Goal: Contribute content

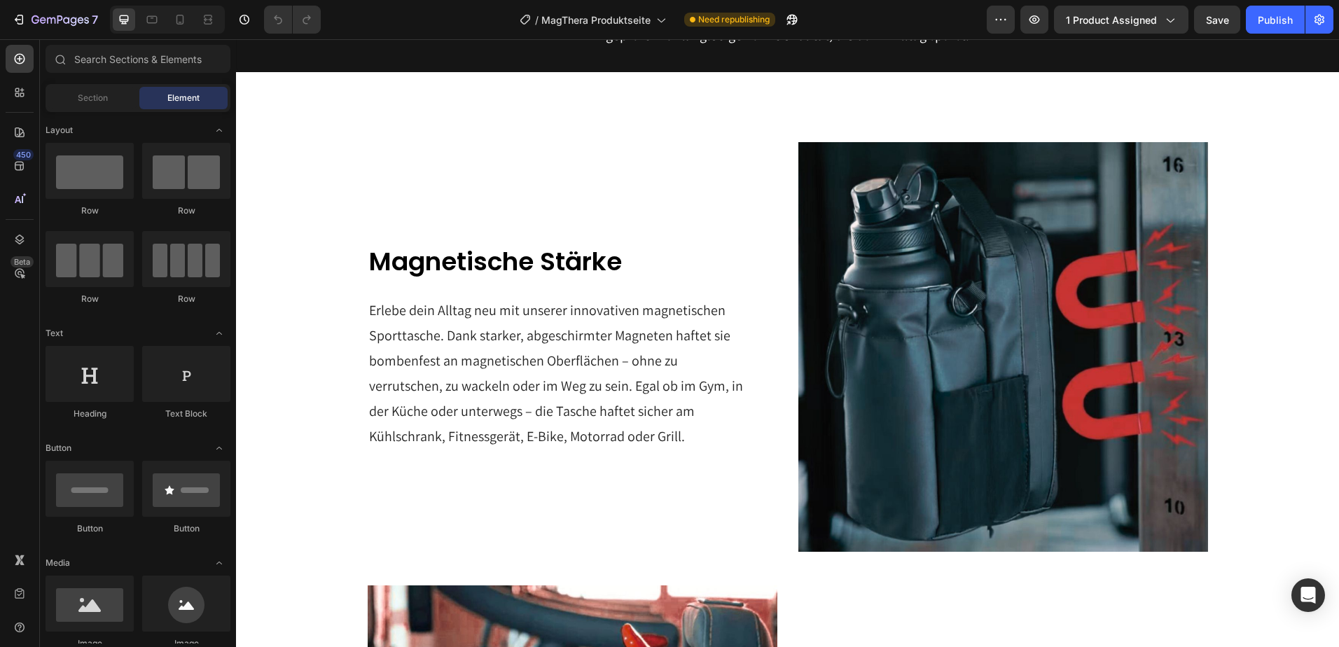
scroll to position [1050, 0]
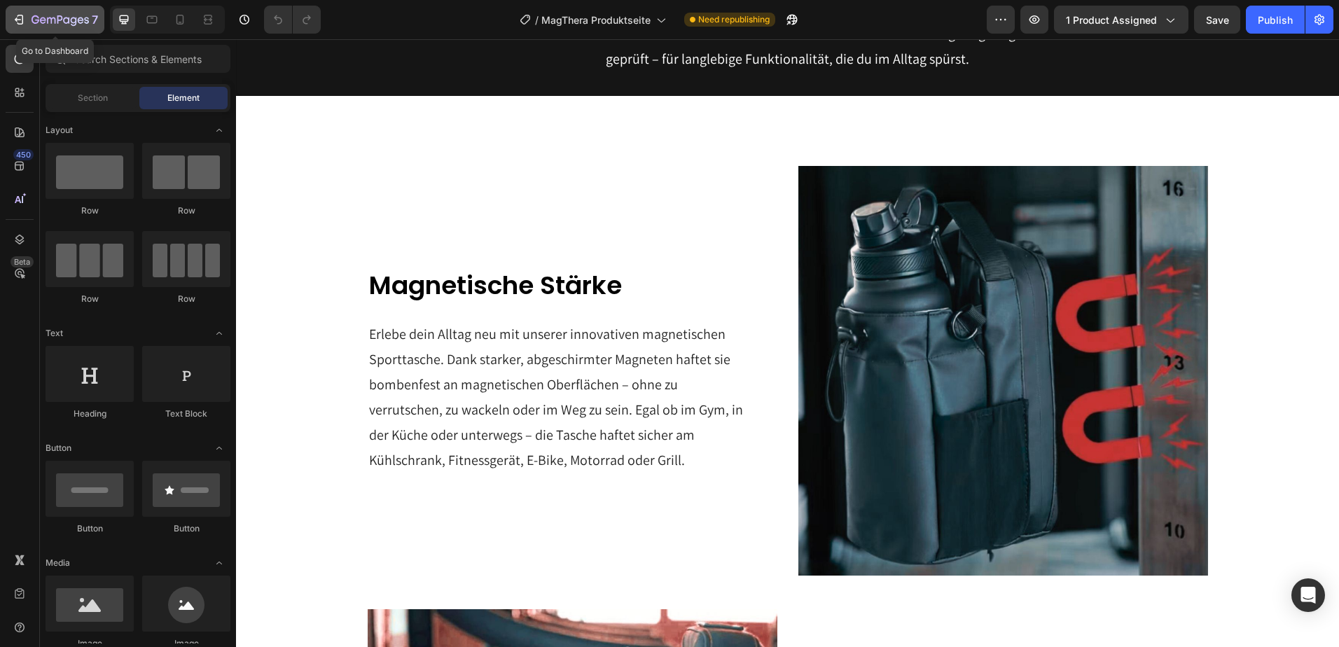
click at [17, 19] on icon "button" at bounding box center [19, 20] width 14 height 14
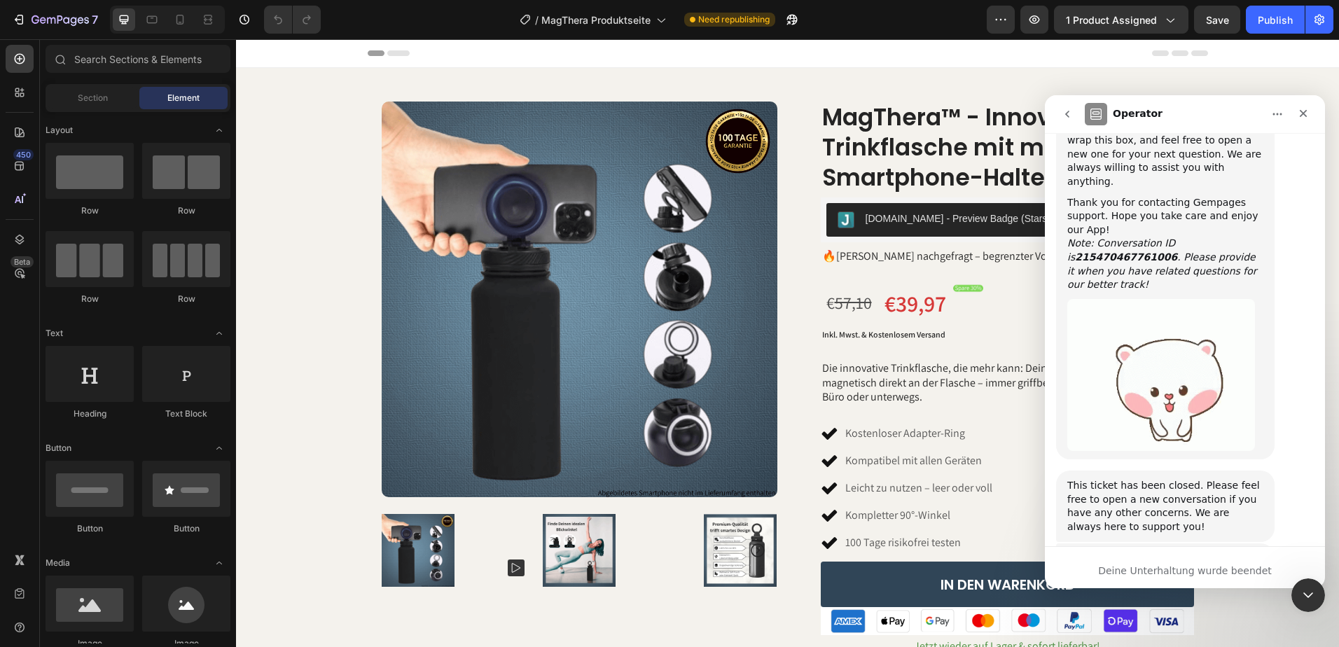
scroll to position [737, 0]
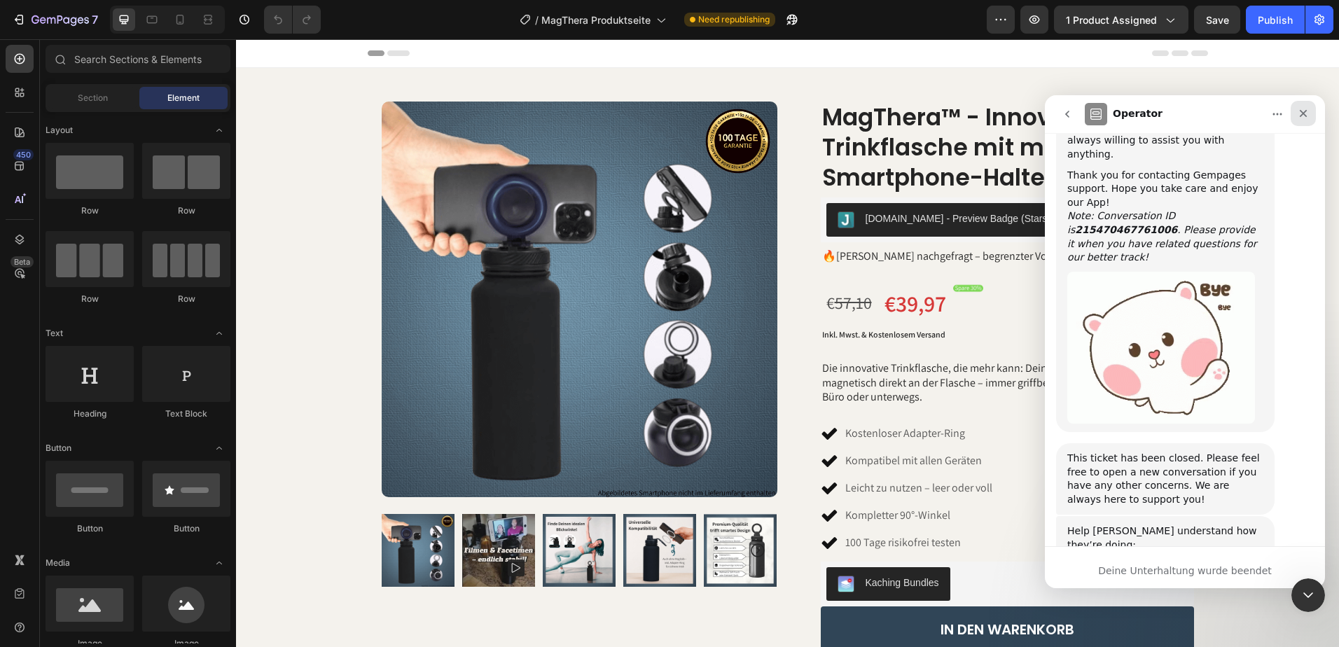
click at [1305, 112] on icon "Schließen" at bounding box center [1304, 114] width 8 height 8
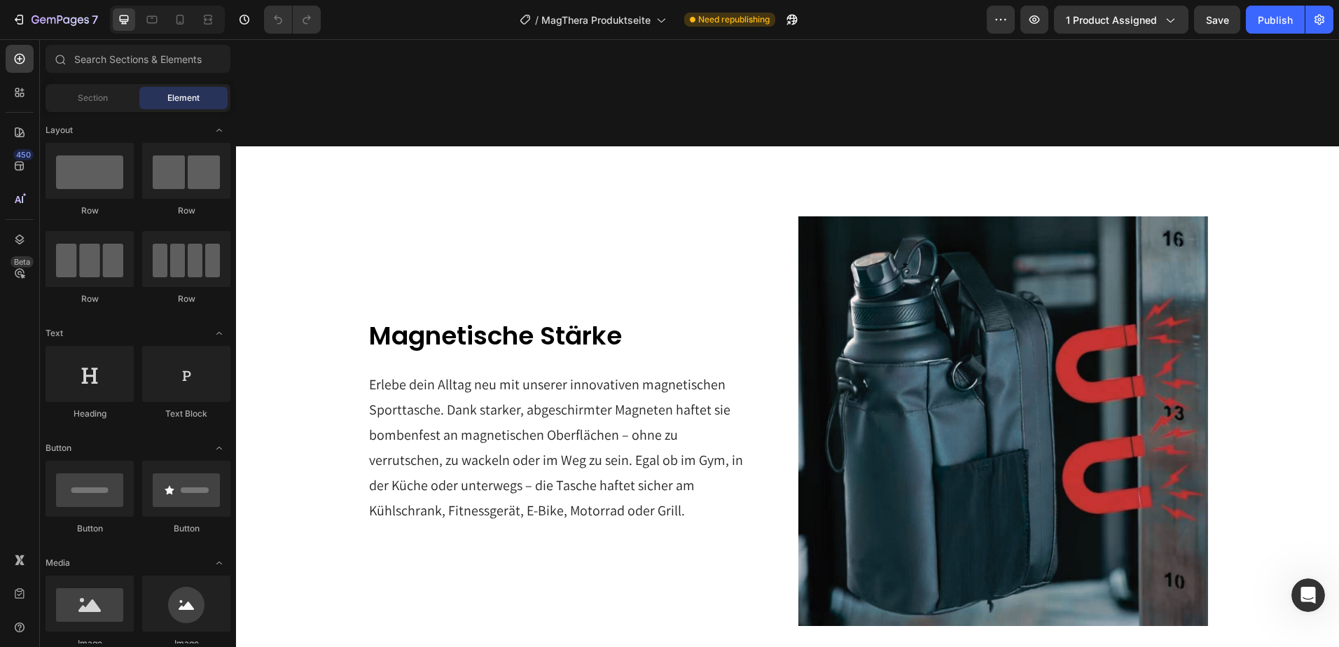
scroll to position [1120, 0]
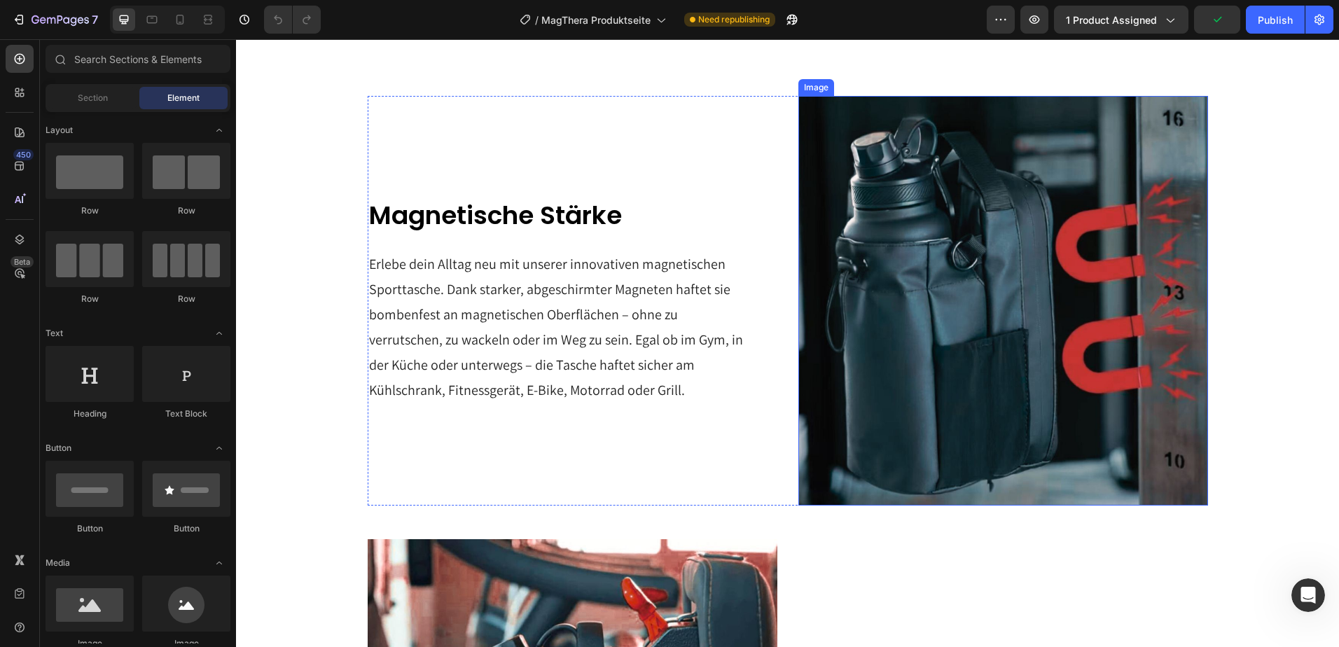
click at [952, 318] on img at bounding box center [1003, 301] width 410 height 410
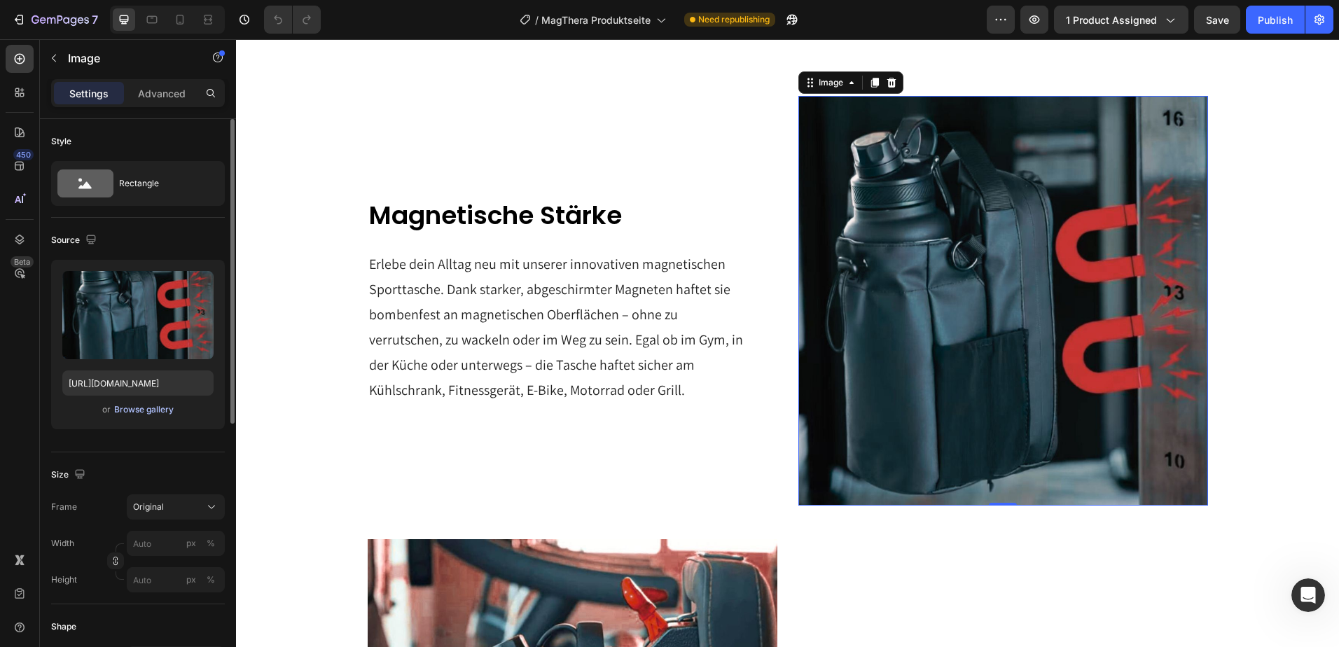
click at [154, 410] on div "Browse gallery" at bounding box center [144, 409] width 60 height 13
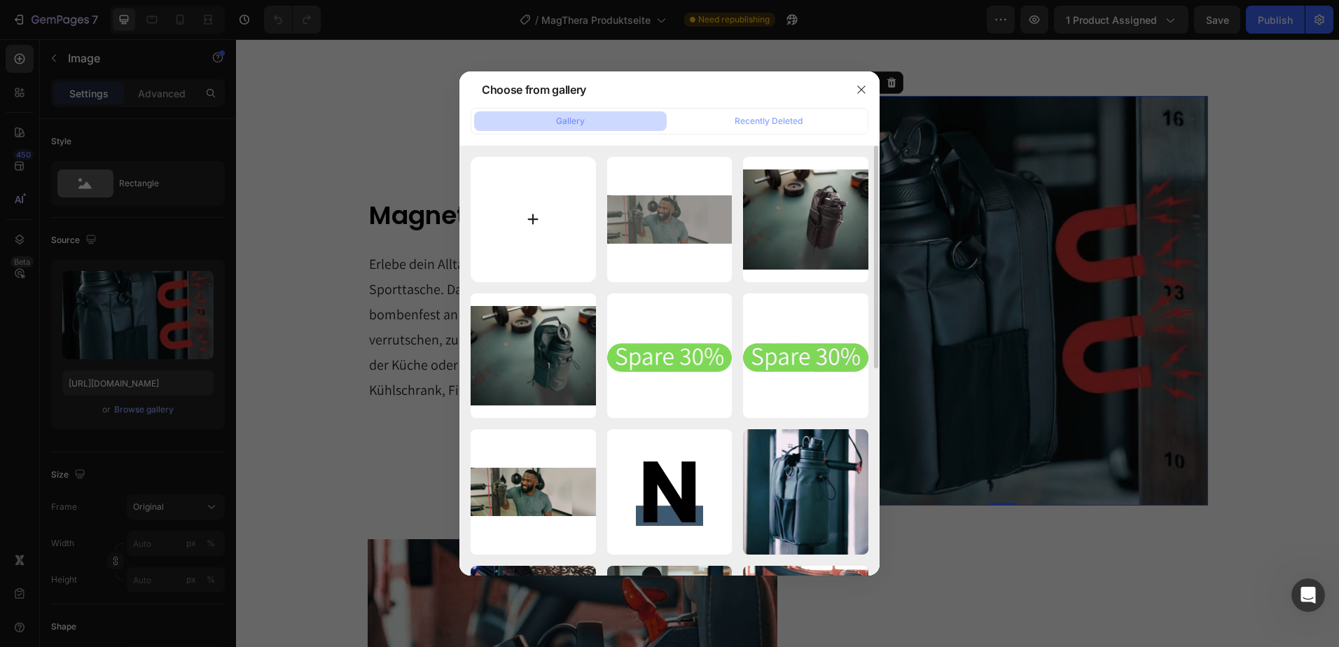
click at [527, 224] on input "file" at bounding box center [533, 219] width 125 height 125
type input "C:\fakepath\Produktbilder Flasche (11) (1).png"
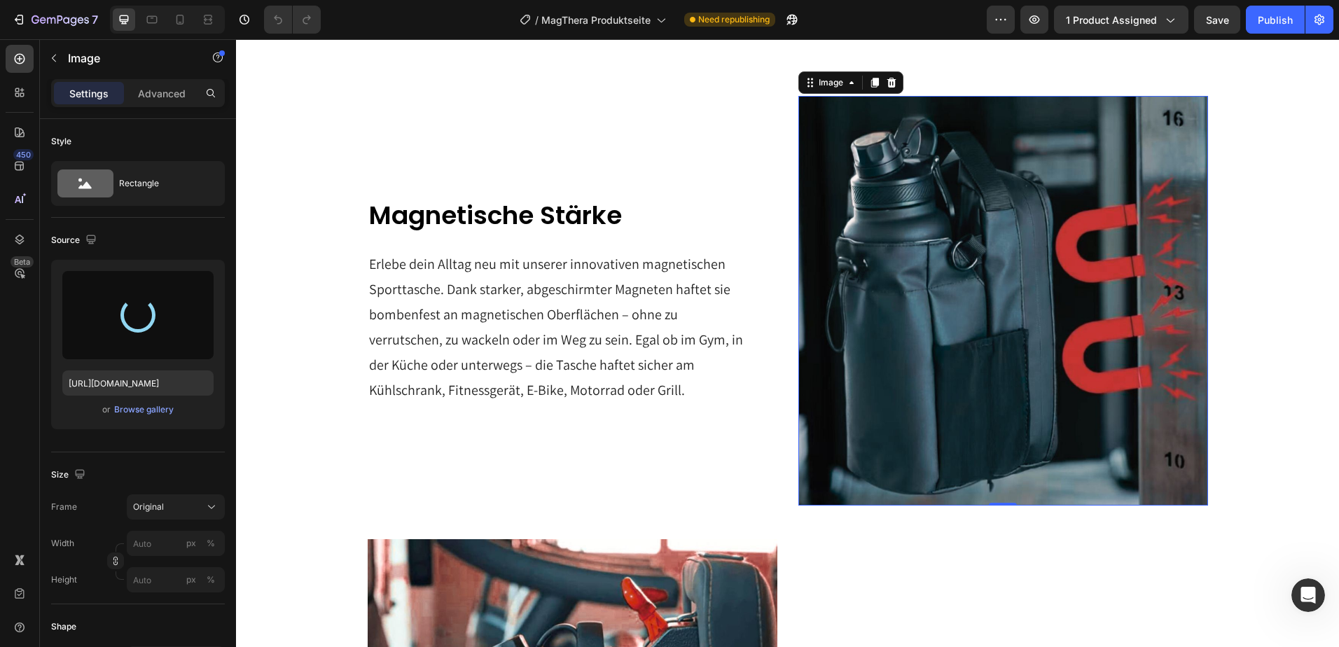
type input "[URL][DOMAIN_NAME]"
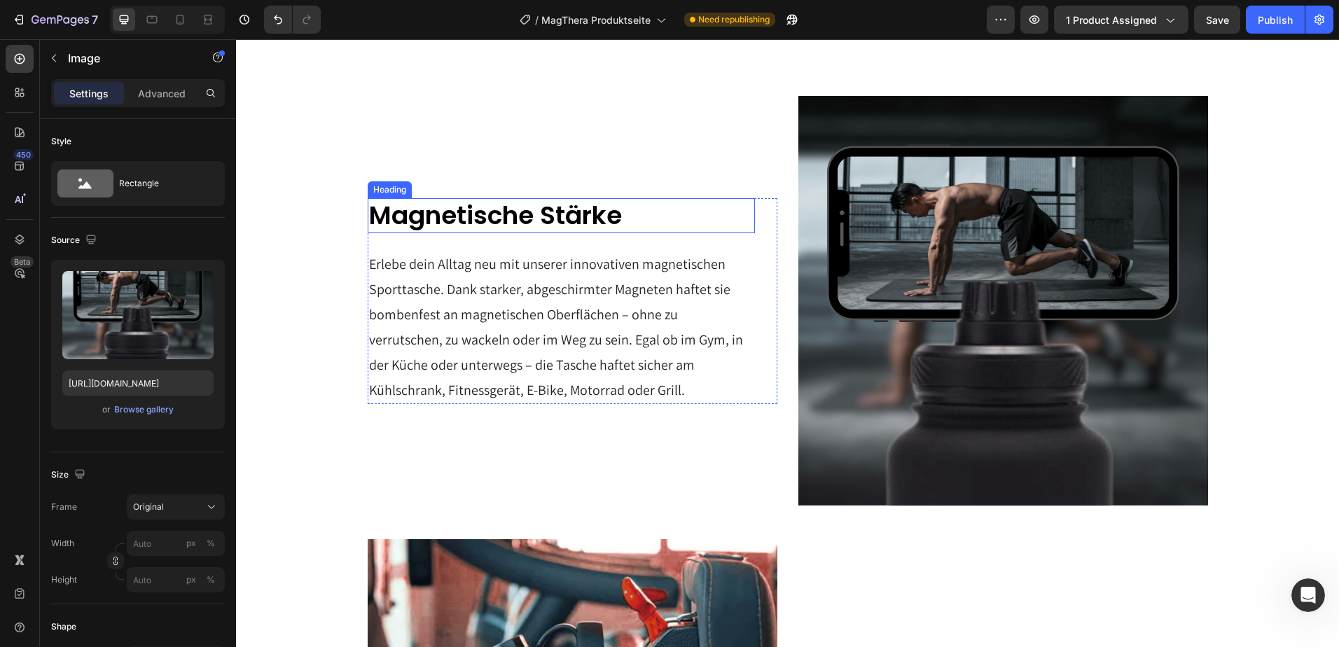
click at [528, 223] on h2 "Magnetische Stärke" at bounding box center [561, 216] width 387 height 36
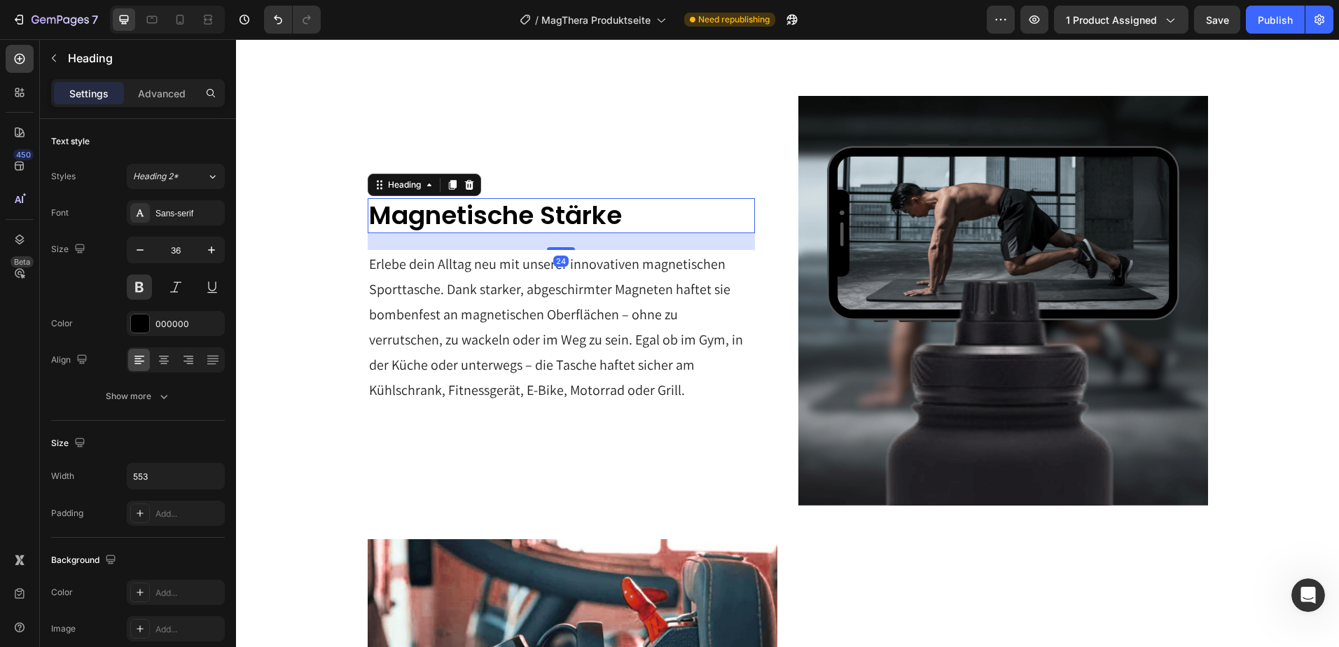
click at [528, 223] on h2 "Magnetische Stärke" at bounding box center [561, 216] width 387 height 36
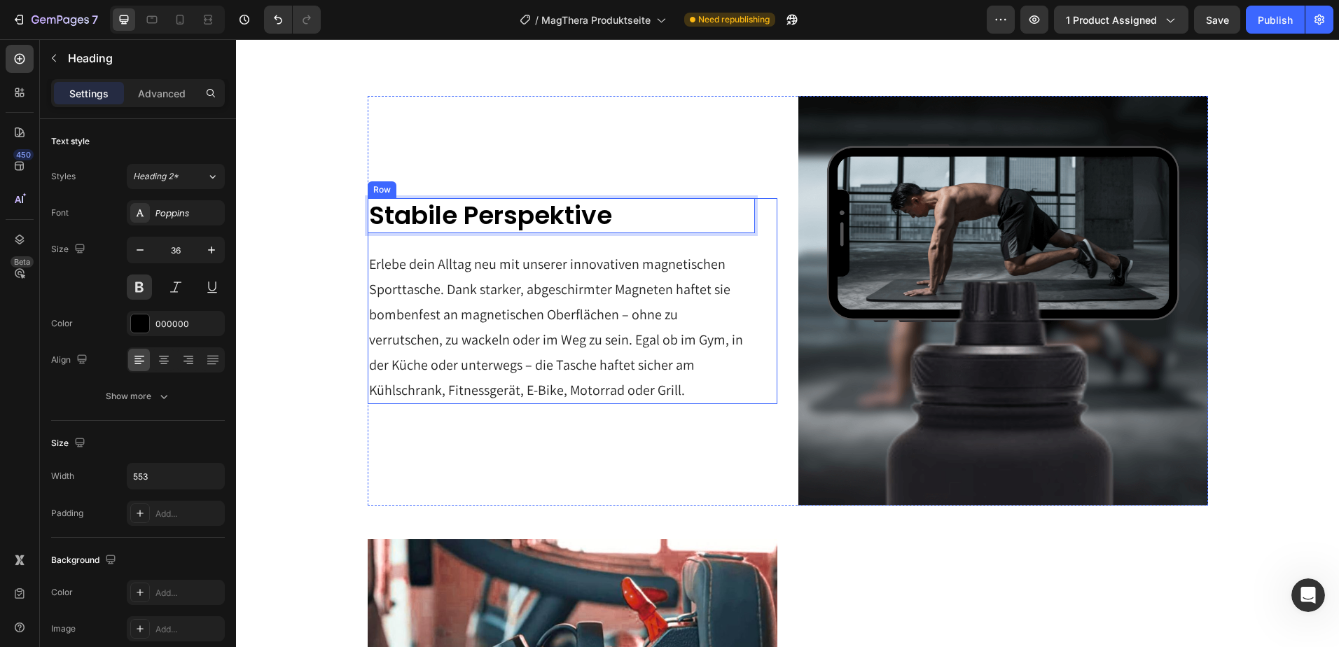
click at [490, 297] on p "Erlebe dein Alltag neu mit unserer innovativen magnetischen Sporttasche. Dank s…" at bounding box center [561, 326] width 384 height 151
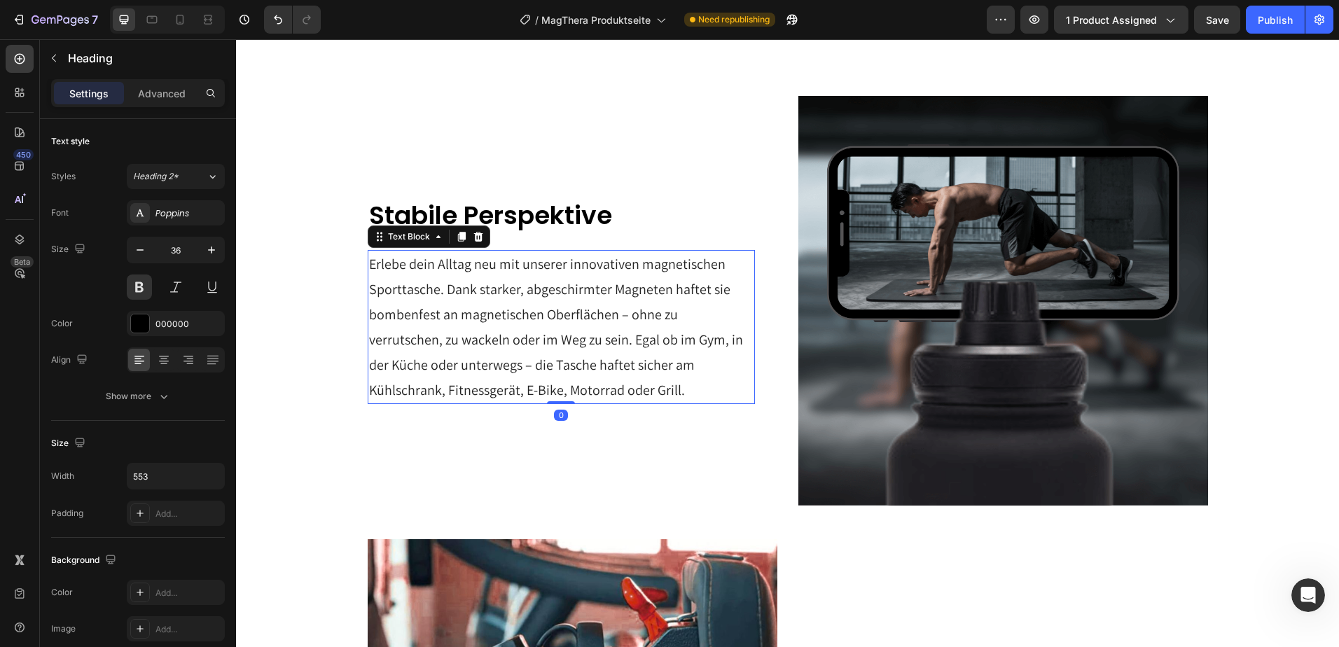
click at [490, 297] on p "Erlebe dein Alltag neu mit unserer innovativen magnetischen Sporttasche. Dank s…" at bounding box center [561, 326] width 384 height 151
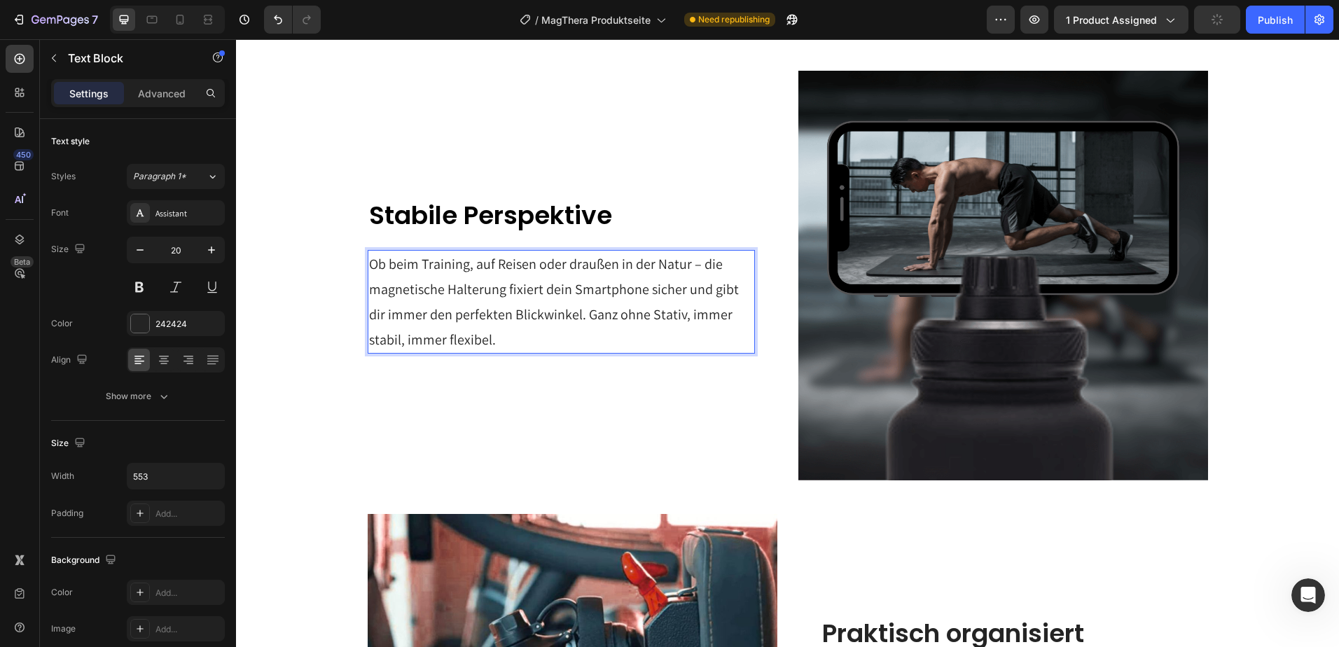
click at [526, 334] on p "Ob beim Training, auf Reisen oder draußen in der Natur – die magnetische Halter…" at bounding box center [561, 301] width 384 height 101
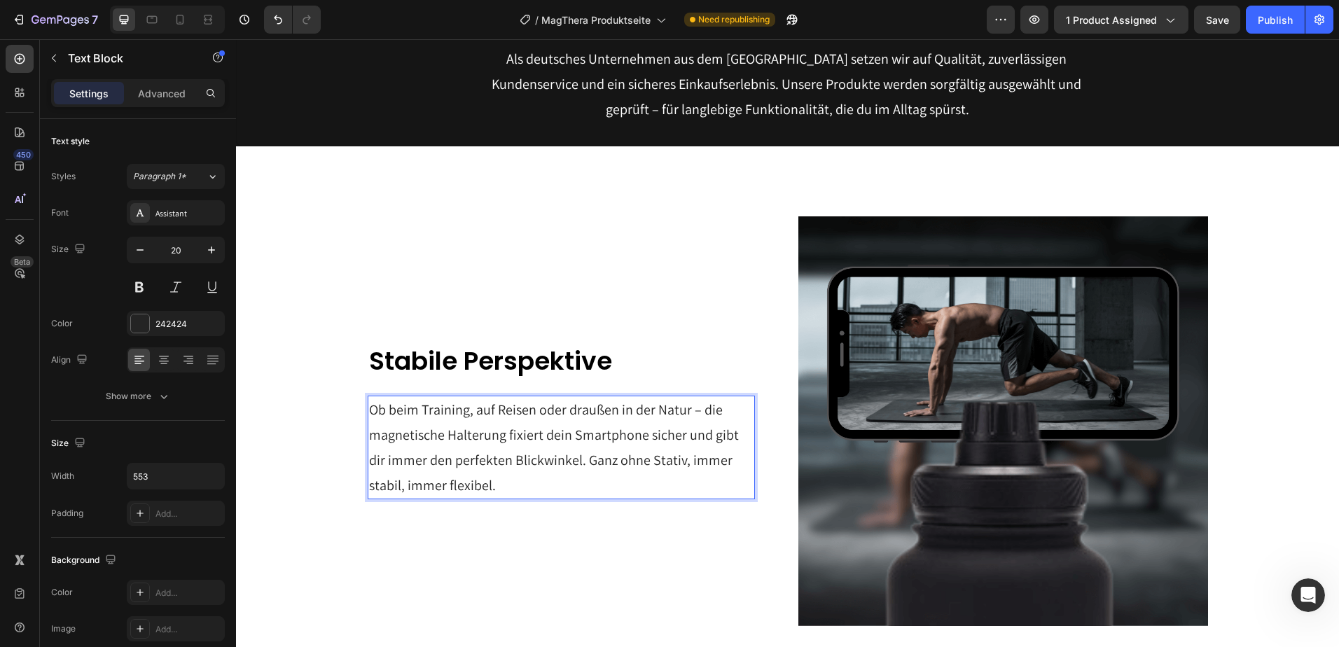
scroll to position [1006, 0]
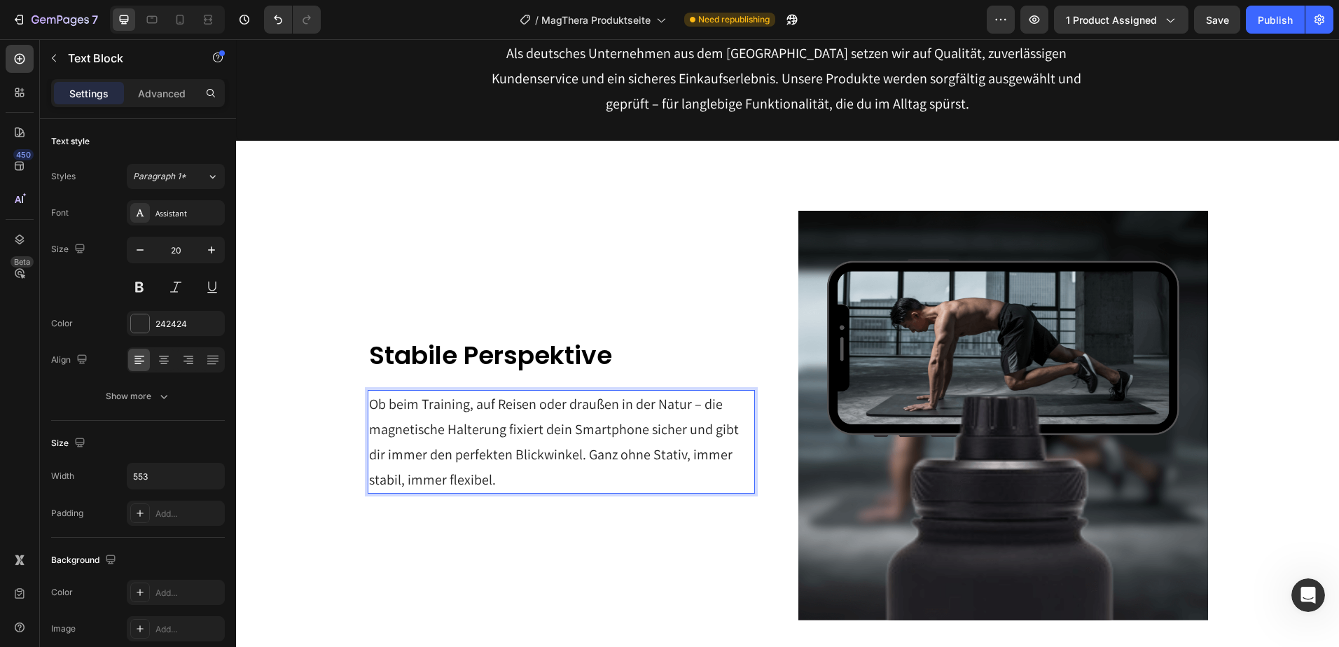
click at [501, 433] on p "Ob beim Training, auf Reisen oder draußen in der Natur – die magnetische Halter…" at bounding box center [561, 441] width 384 height 101
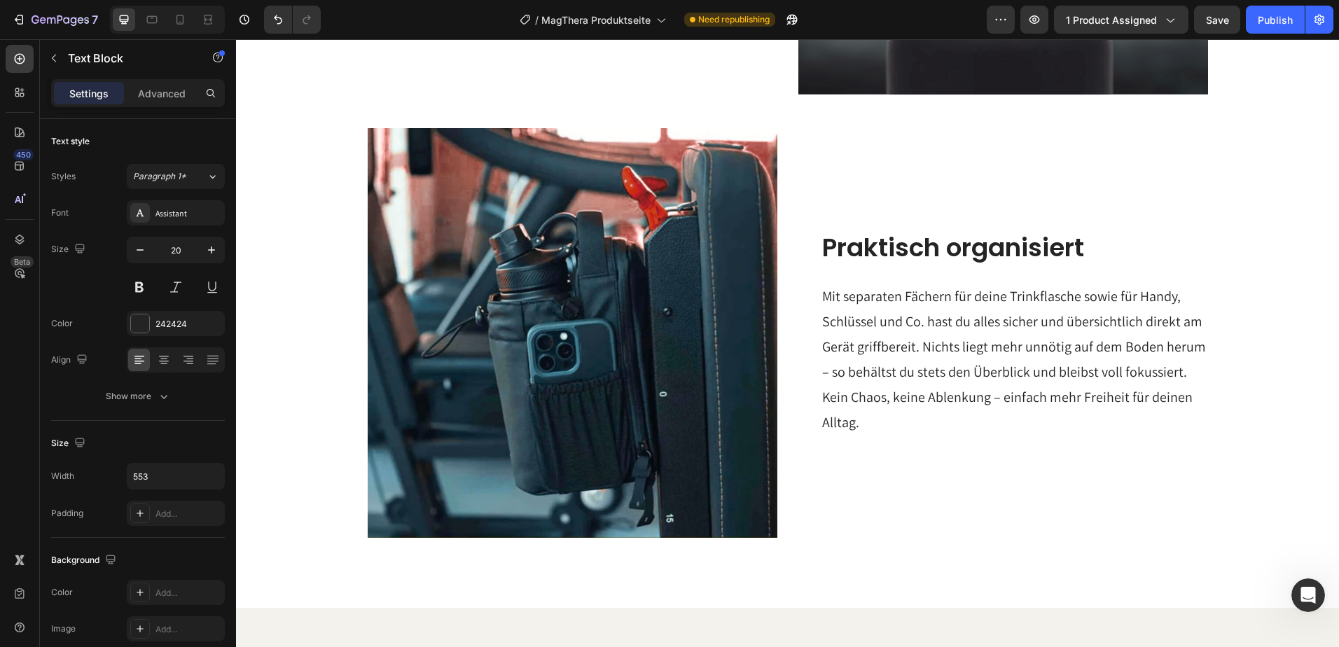
scroll to position [1566, 0]
